Goal: Ask a question

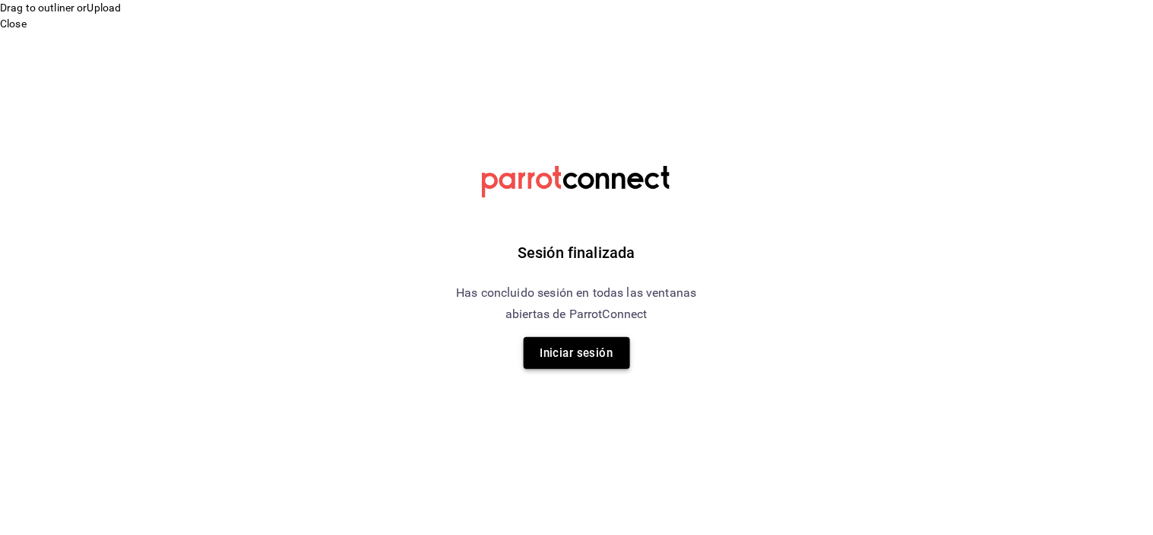
click at [614, 363] on button "Iniciar sesión" at bounding box center [577, 353] width 106 height 32
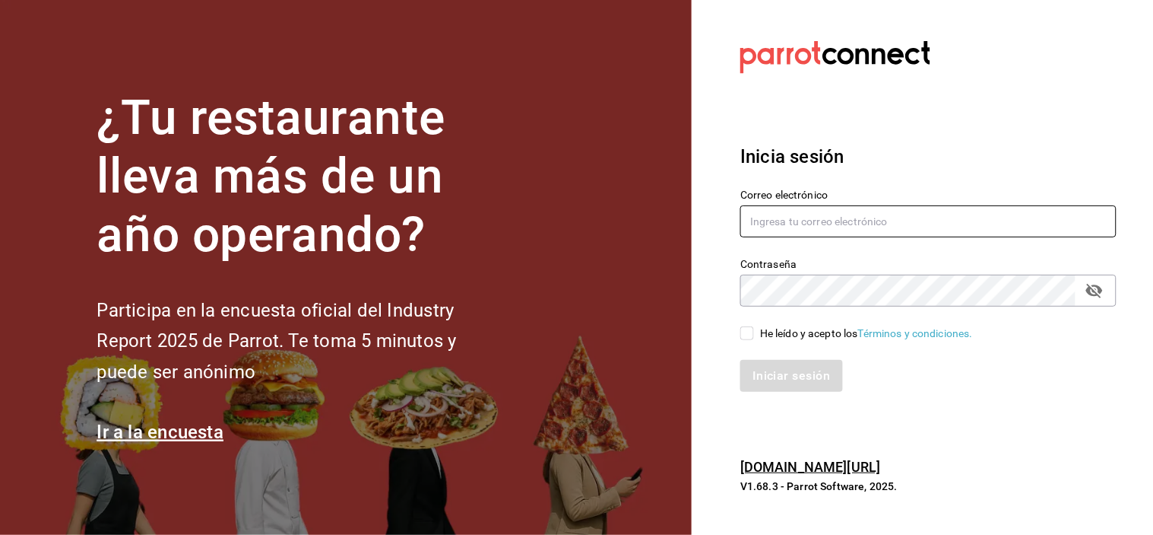
type input "[PERSON_NAME][EMAIL_ADDRESS][DOMAIN_NAME]"
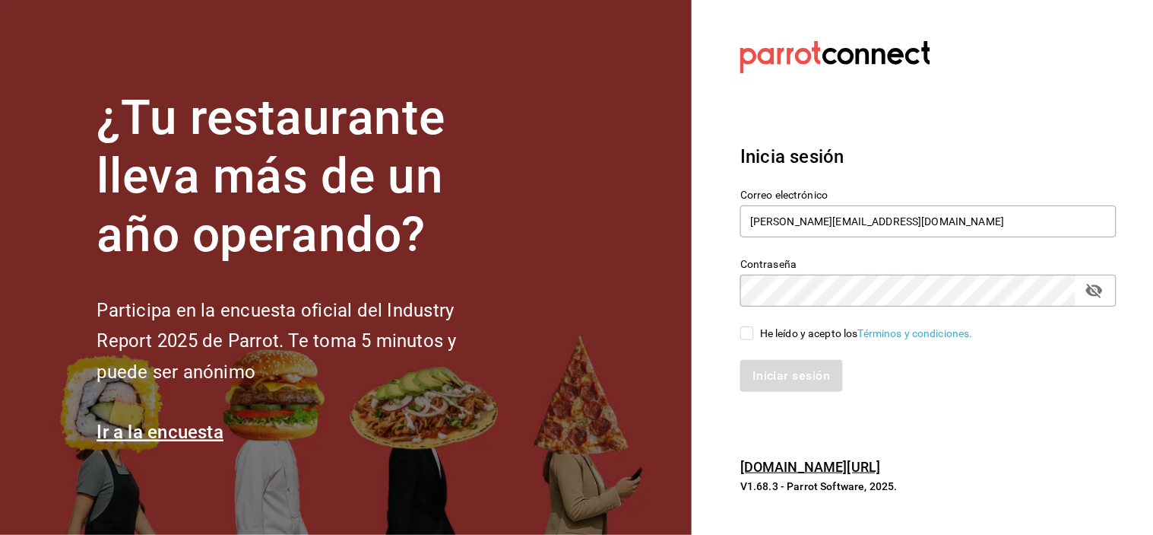
click at [786, 332] on div "He leído y acepto los Términos y condiciones." at bounding box center [866, 333] width 213 height 16
click at [754, 332] on input "He leído y acepto los Términos y condiciones." at bounding box center [748, 333] width 14 height 14
checkbox input "true"
click at [787, 362] on button "Iniciar sesión" at bounding box center [792, 376] width 103 height 32
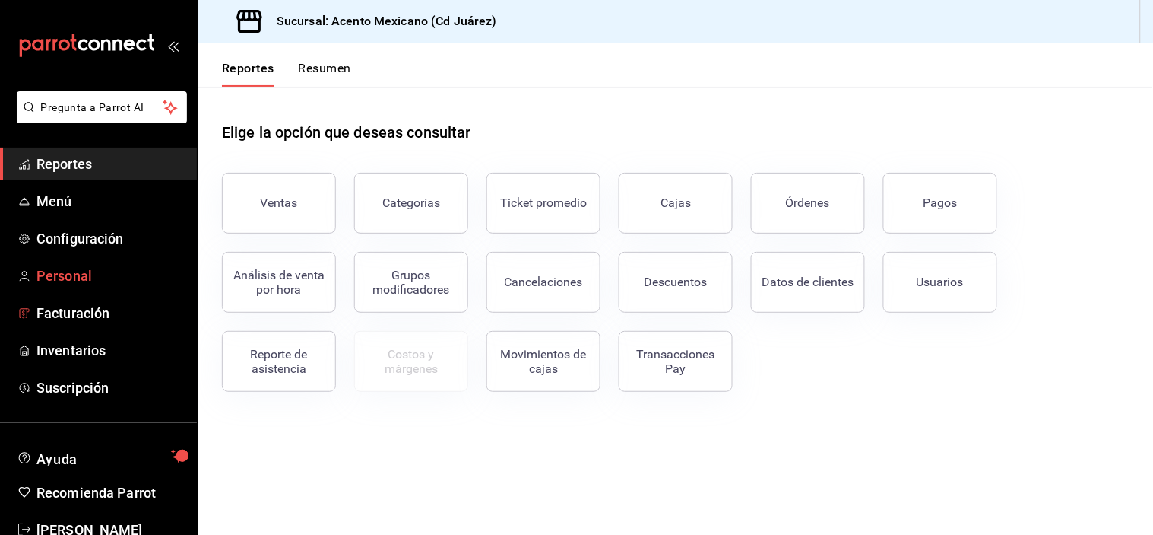
scroll to position [39, 0]
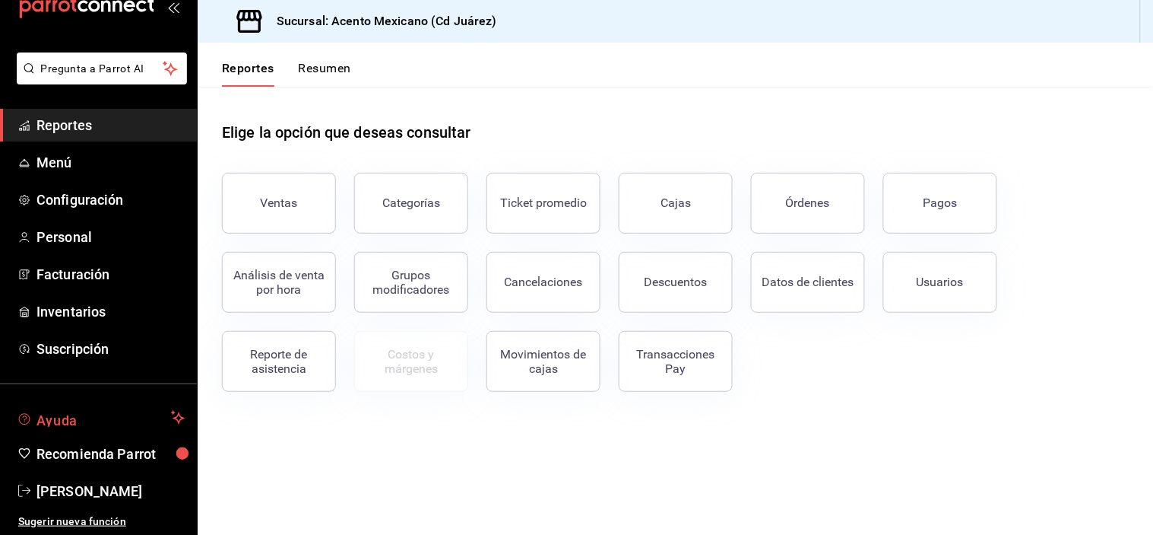
click at [86, 426] on span "Ayuda" at bounding box center [100, 417] width 129 height 18
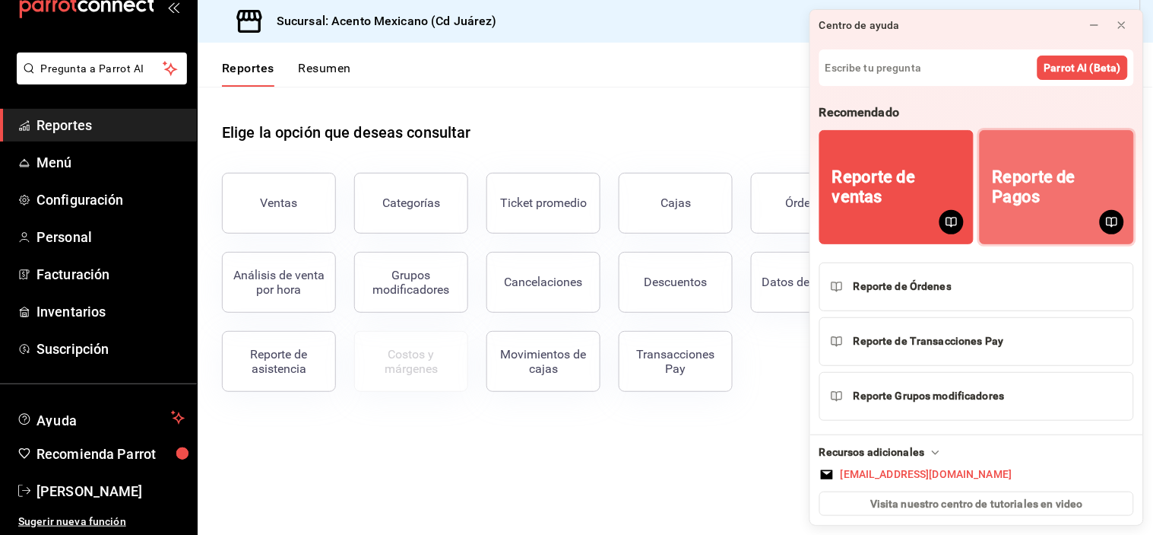
click at [1017, 195] on div "Reporte de Pagos" at bounding box center [1057, 187] width 129 height 40
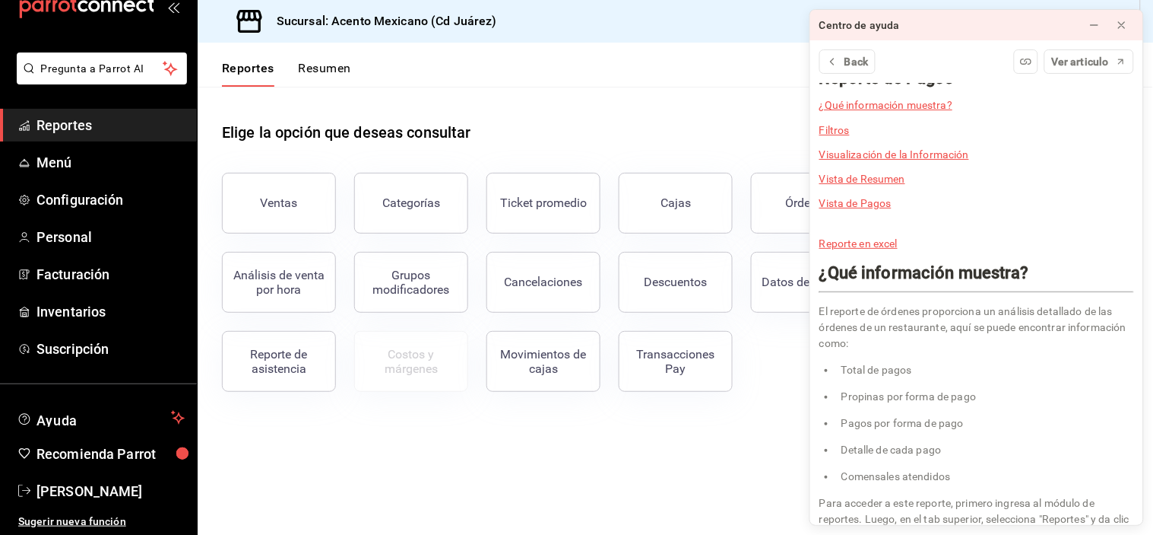
scroll to position [0, 0]
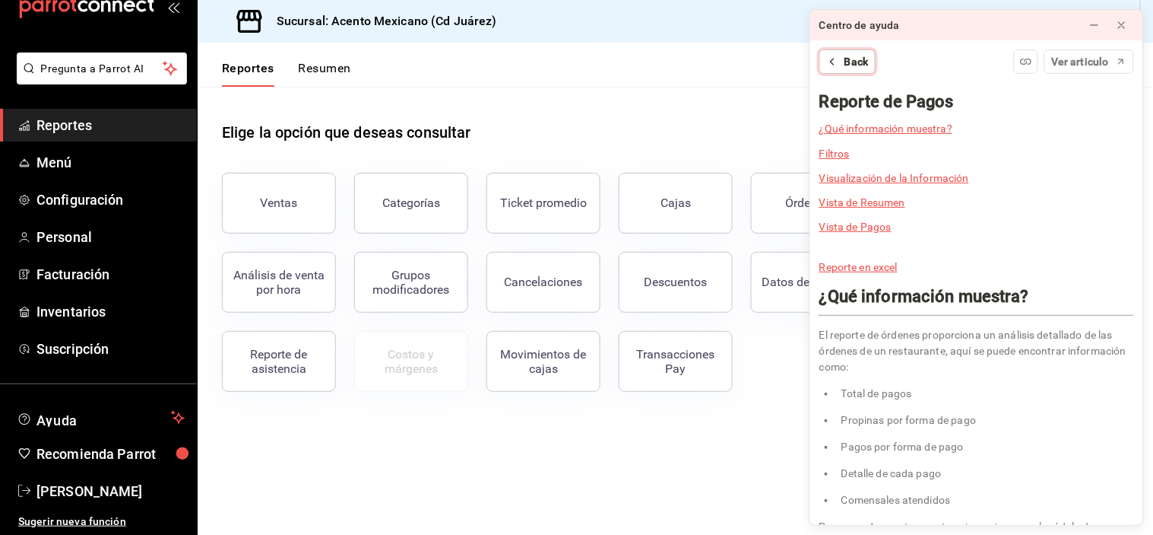
click at [850, 64] on span "Back" at bounding box center [857, 62] width 24 height 16
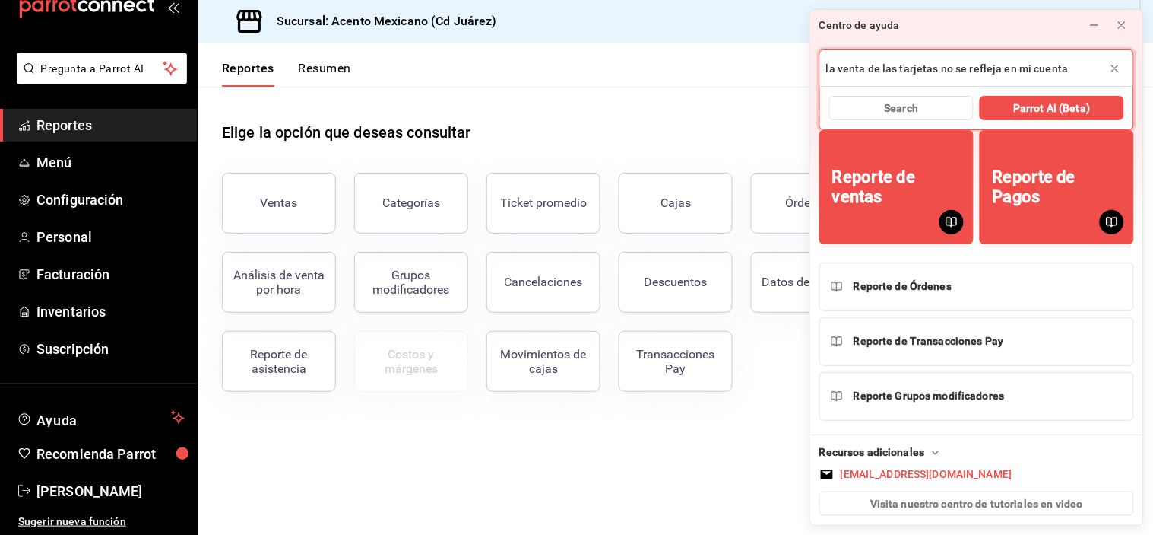
type input "la venta de las tarjetas no se refleja en mi cuenta"
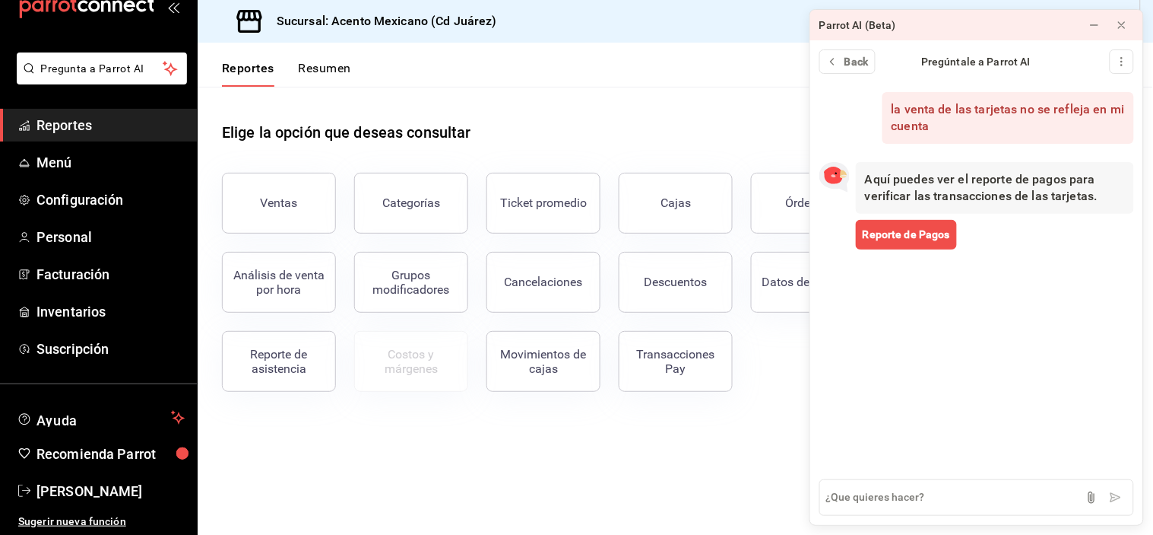
click at [959, 182] on div "Aquí puedes ver el reporte de pagos para verificar las transacciones de las tar…" at bounding box center [995, 188] width 278 height 52
click at [945, 189] on div "Aquí puedes ver el reporte de pagos para verificar las transacciones de las tar…" at bounding box center [995, 188] width 278 height 52
click at [922, 231] on span "Reporte de Pagos" at bounding box center [906, 235] width 87 height 16
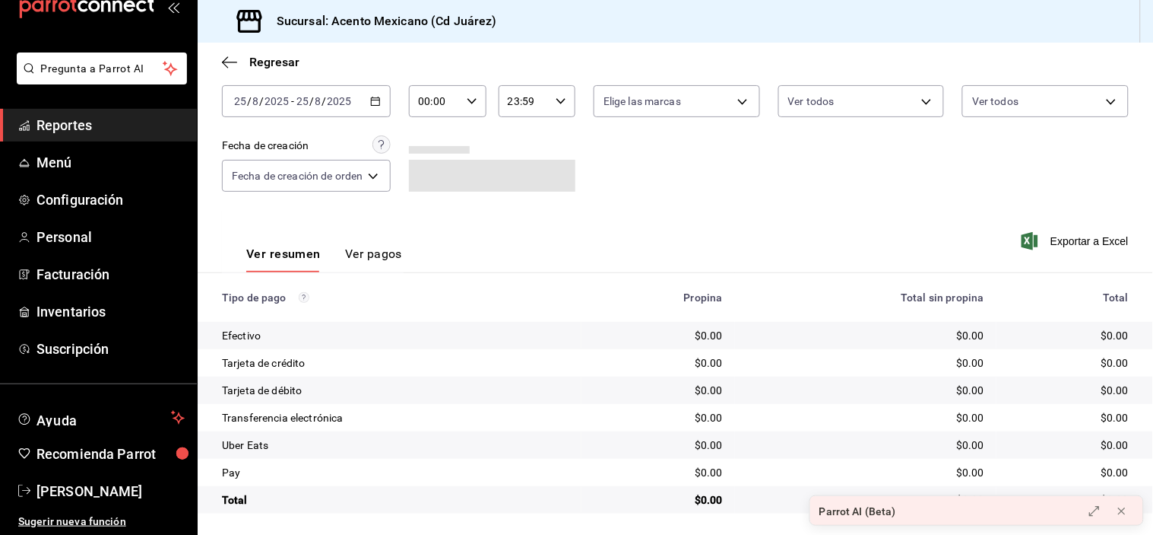
scroll to position [81, 0]
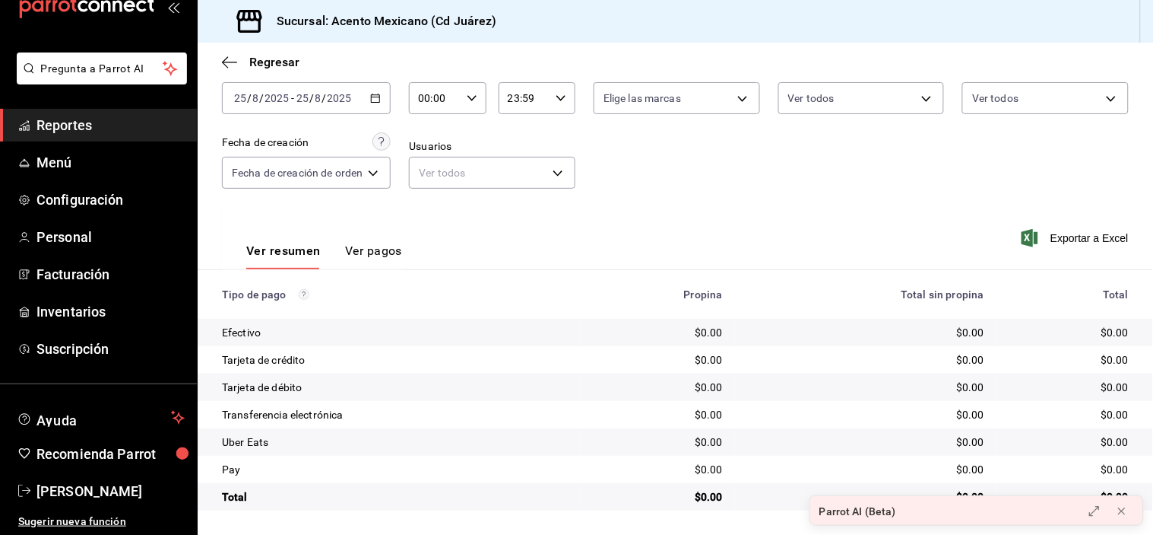
click at [380, 100] on icon "button" at bounding box center [375, 98] width 11 height 11
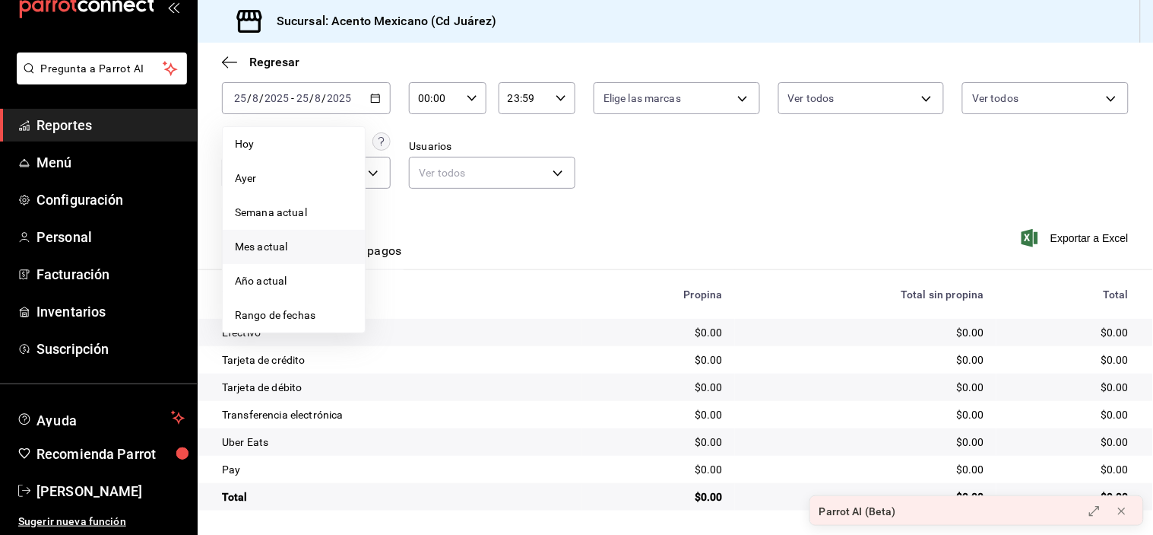
click at [291, 248] on span "Mes actual" at bounding box center [294, 247] width 118 height 16
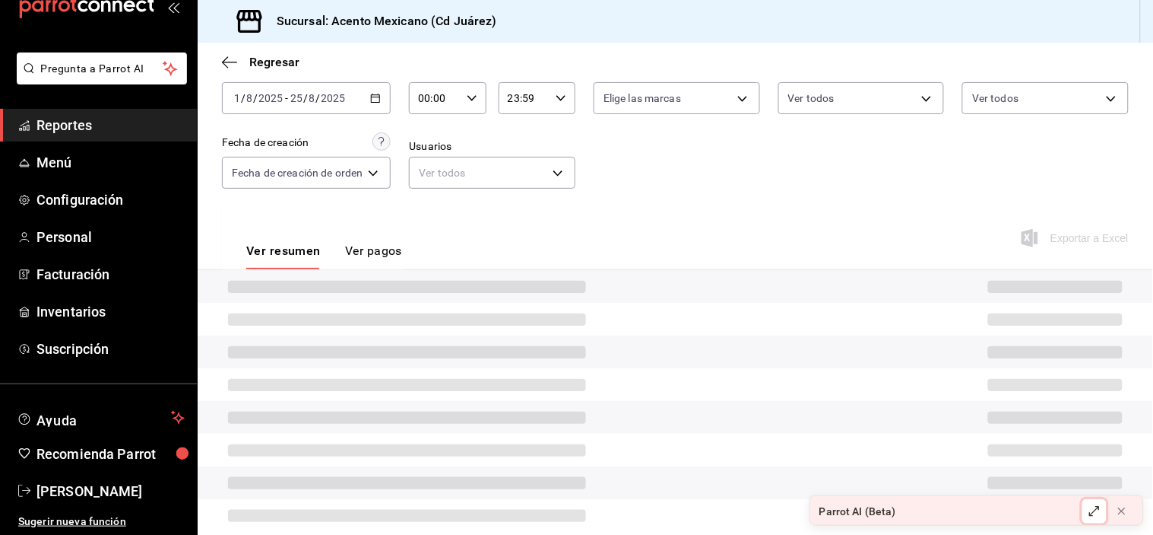
click at [1090, 512] on icon at bounding box center [1095, 511] width 12 height 12
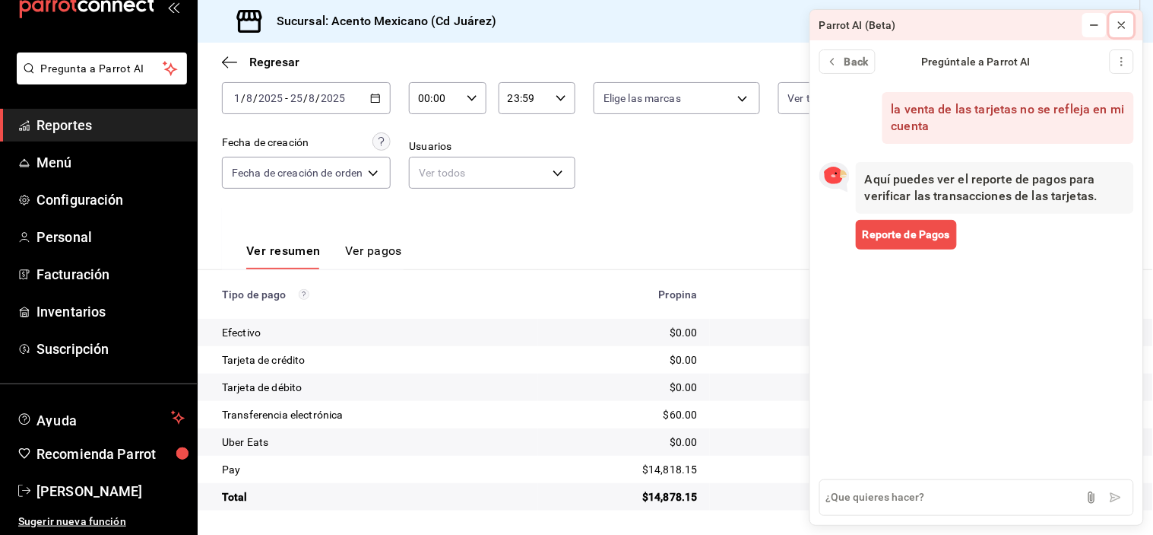
click at [1118, 17] on div at bounding box center [1122, 24] width 12 height 15
